Goal: Complete application form

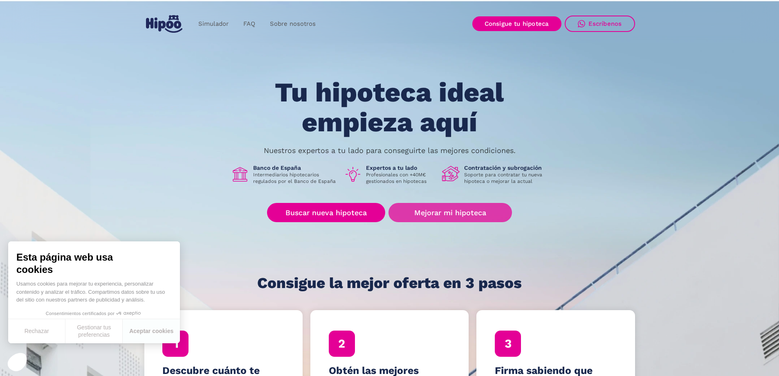
click at [436, 215] on link "Mejorar mi hipoteca" at bounding box center [450, 212] width 123 height 19
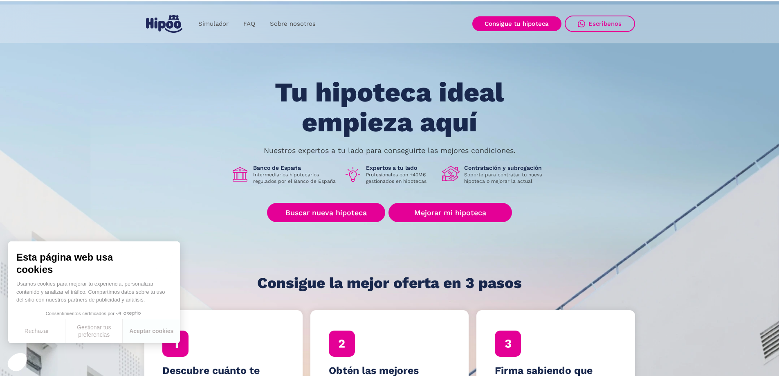
scroll to position [82, 0]
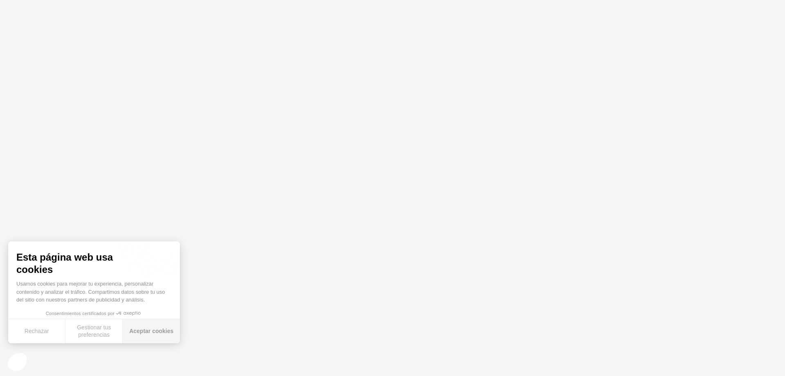
click at [131, 328] on button "Aceptar cookies" at bounding box center [151, 331] width 57 height 24
